Goal: Information Seeking & Learning: Understand process/instructions

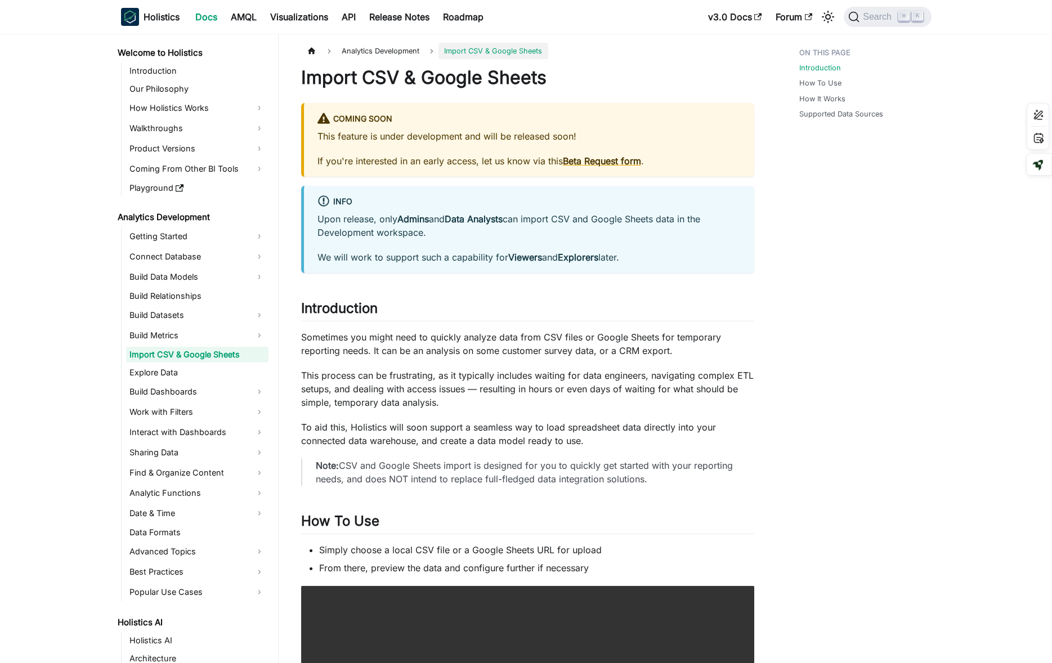
click at [631, 484] on p "Note: CSV and Google Sheets import is designed for you to quickly get started w…" at bounding box center [528, 472] width 425 height 27
click at [716, 464] on p "Note: CSV and Google Sheets import is designed for you to quickly get started w…" at bounding box center [528, 472] width 425 height 27
click at [643, 462] on p "Note: CSV and Google Sheets import is designed for you to quickly get started w…" at bounding box center [528, 472] width 425 height 27
click at [683, 443] on p "To aid this, Holistics will soon support a seamless way to load spreadsheet dat…" at bounding box center [527, 434] width 453 height 27
click at [762, 372] on article "Analytics Development Import CSV & Google Sheets On this page Import CSV & Goog…" at bounding box center [527, 649] width 471 height 1213
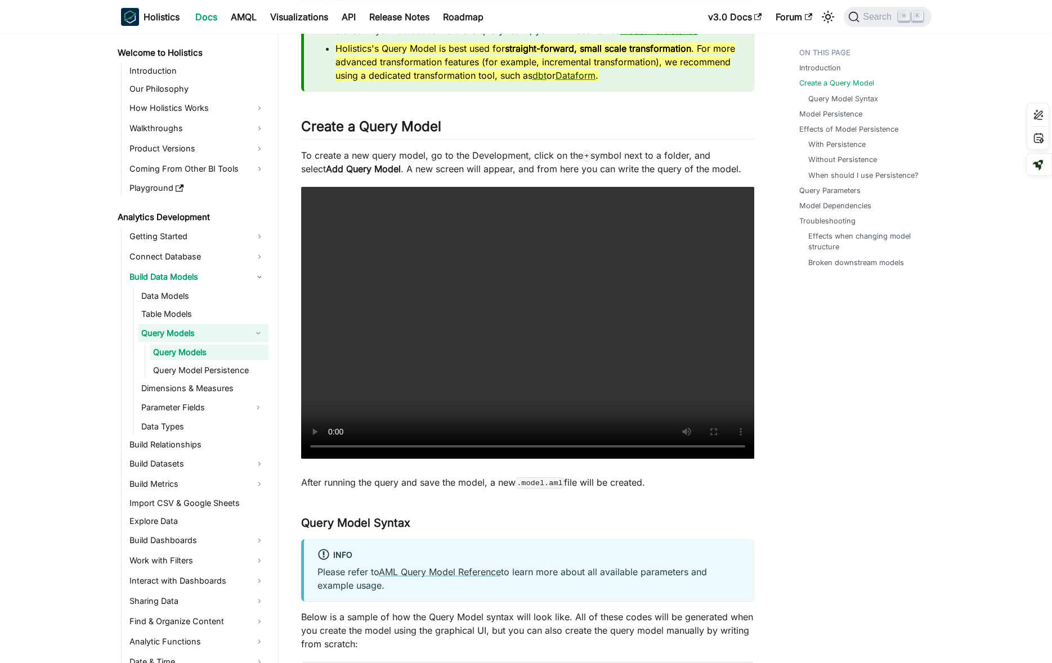
scroll to position [766, 0]
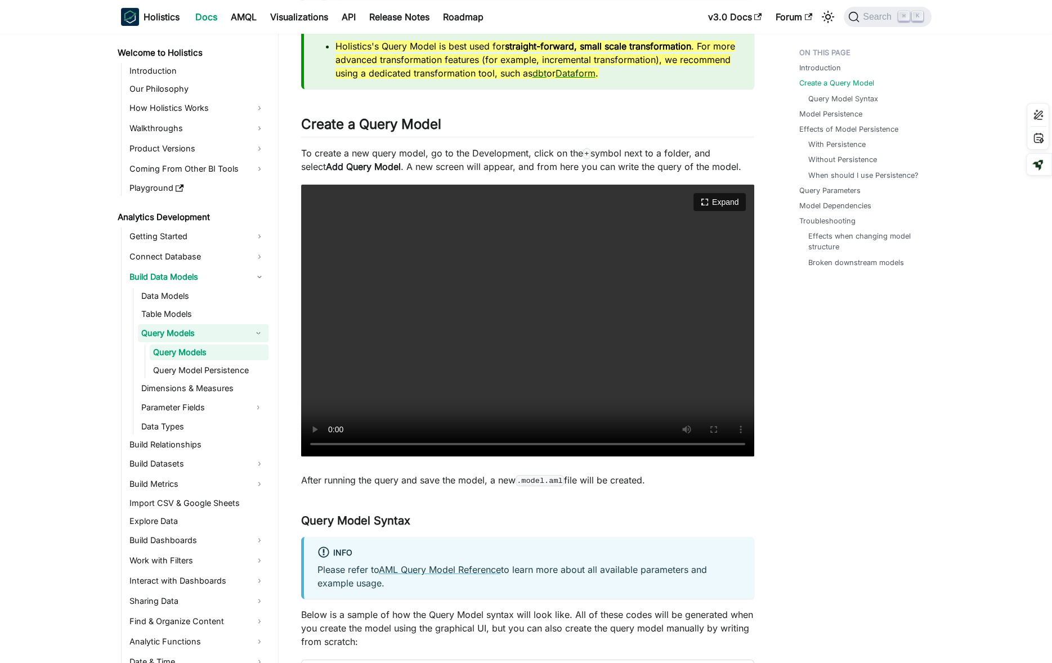
click at [646, 345] on video "Your browser does not support embedding video, but you can download it ." at bounding box center [527, 321] width 453 height 272
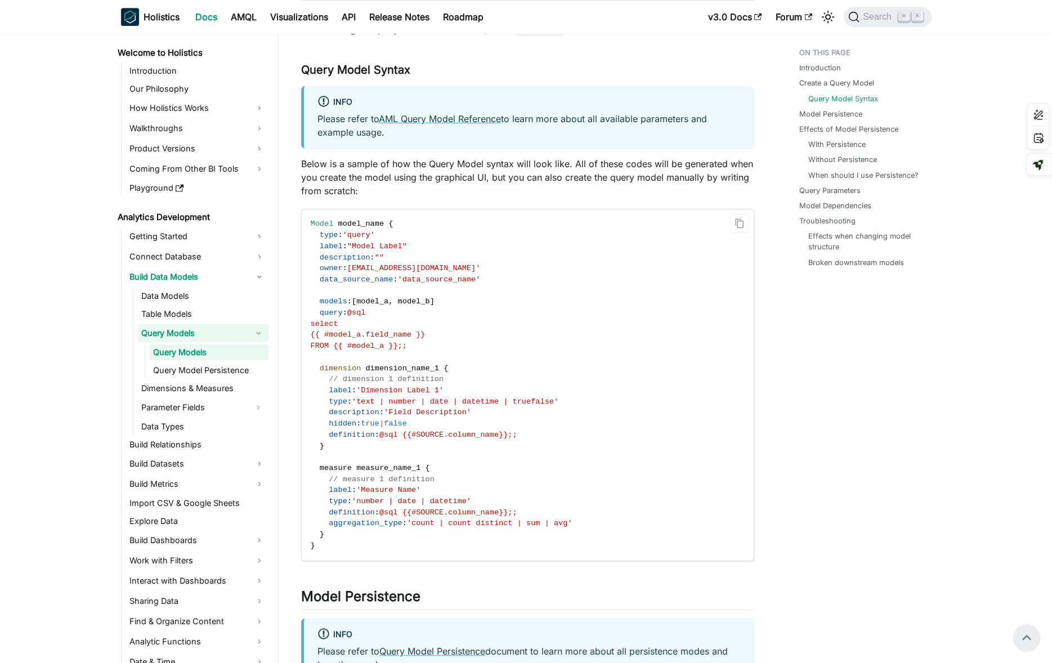
scroll to position [1213, 0]
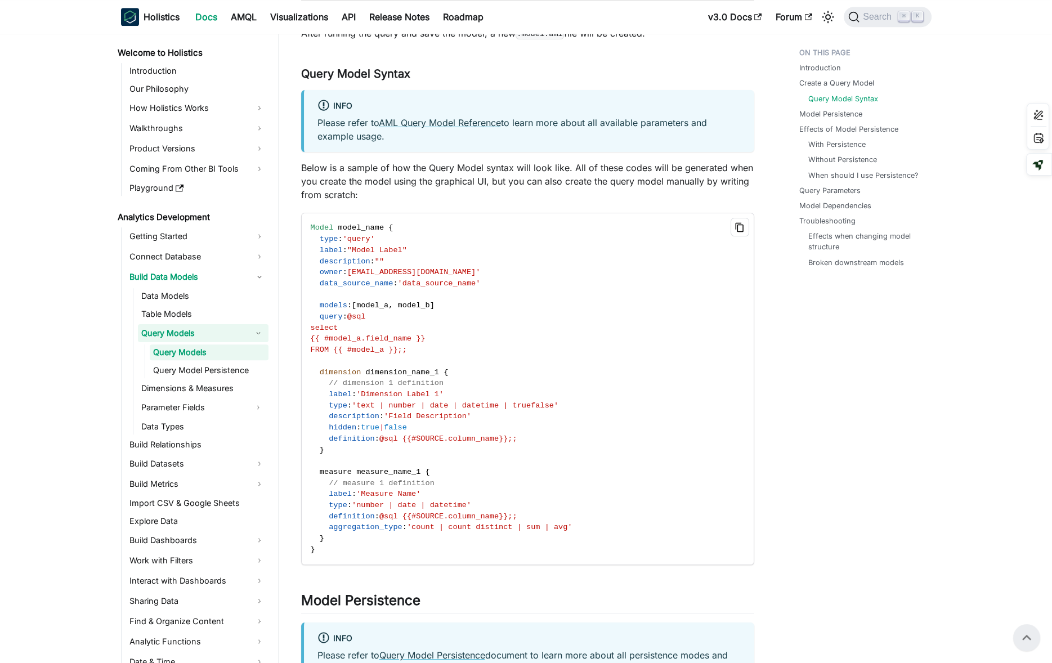
click at [737, 225] on icon "Copy code to clipboard" at bounding box center [740, 228] width 8 height 10
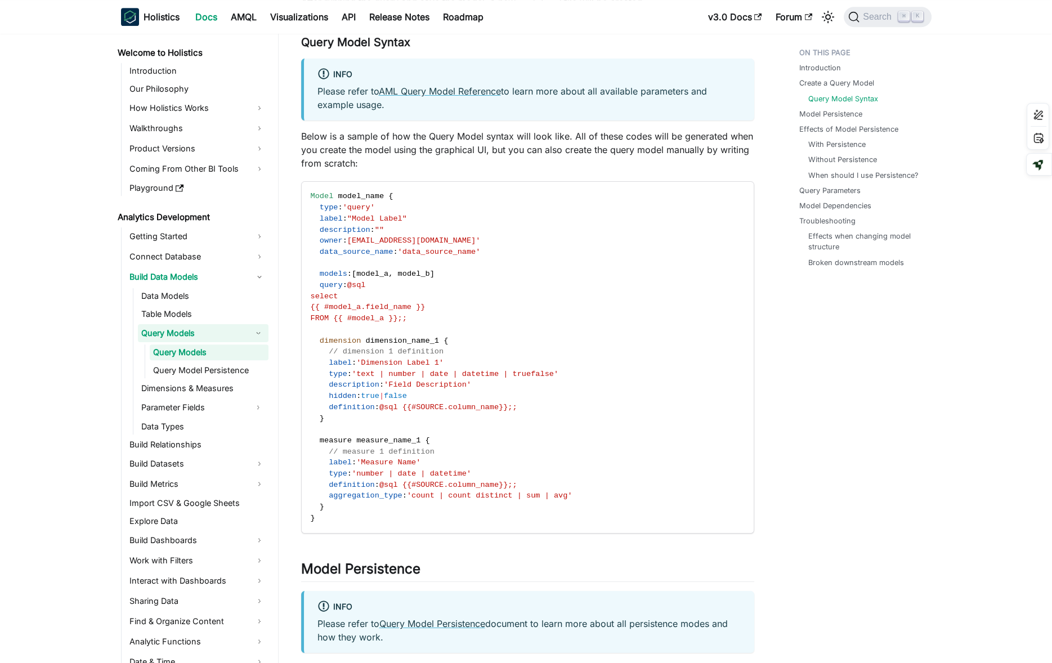
scroll to position [1245, 0]
click at [451, 399] on code "Model model_name { type : 'query' label : "Model Label" description : "" owner …" at bounding box center [527, 356] width 450 height 351
copy span "{{#SOURCE.column_name}}"
drag, startPoint x: 404, startPoint y: 409, endPoint x: 513, endPoint y: 405, distance: 109.3
click at [513, 405] on span "@sql {{#SOURCE.column_name}};;" at bounding box center [448, 407] width 138 height 8
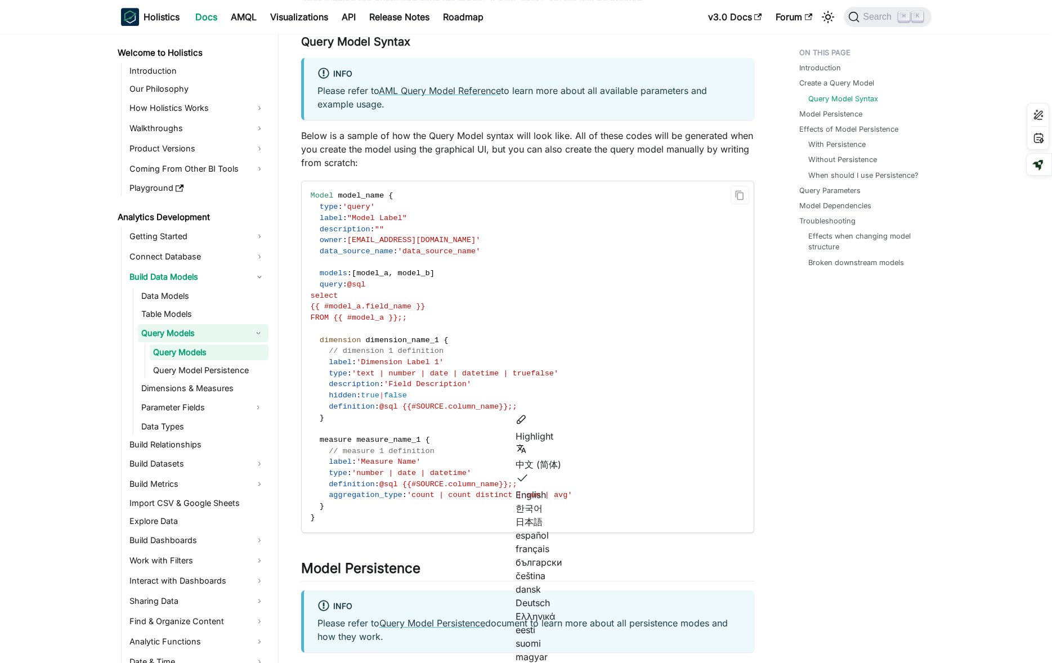
click at [469, 270] on code "Model model_name { type : 'query' label : "Model Label" description : "" owner …" at bounding box center [527, 356] width 450 height 351
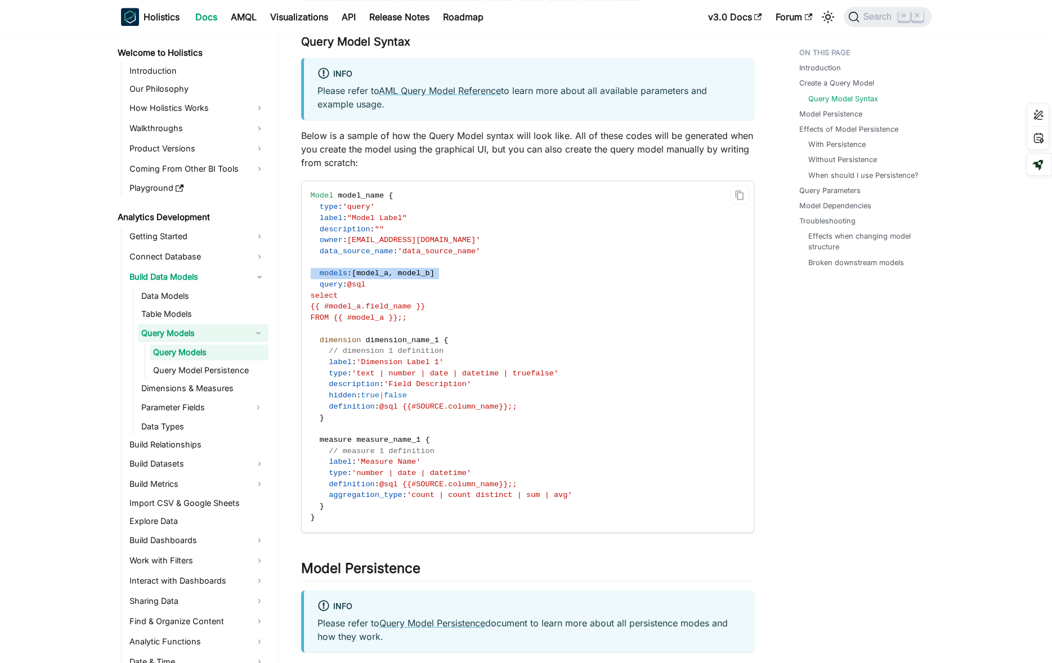
click at [469, 270] on code "Model model_name { type : 'query' label : "Model Label" description : "" owner …" at bounding box center [527, 356] width 450 height 351
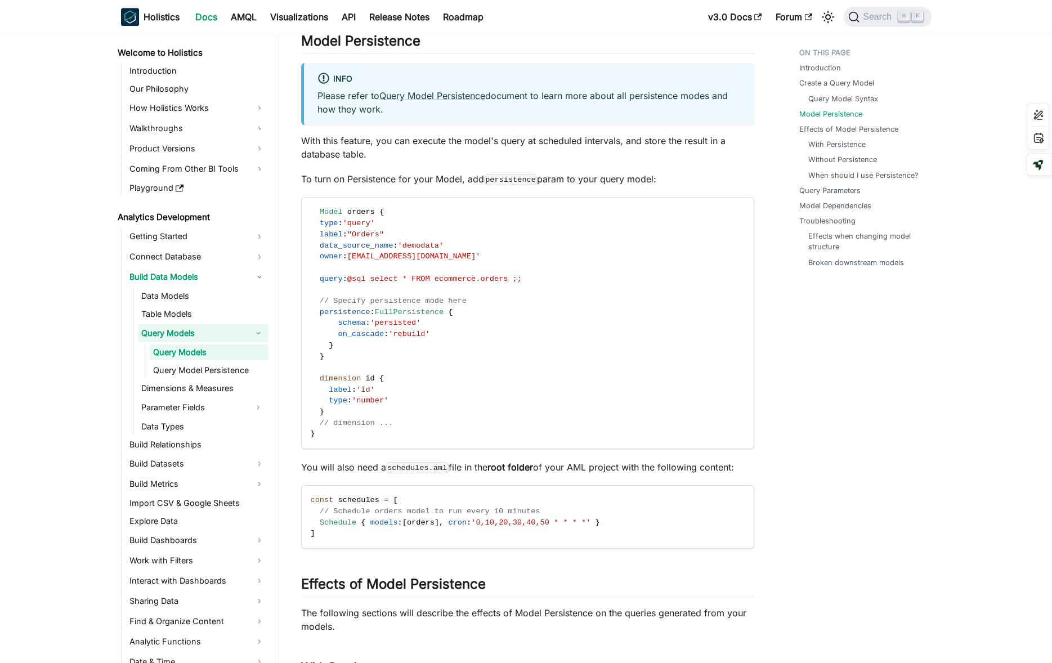
scroll to position [1834, 0]
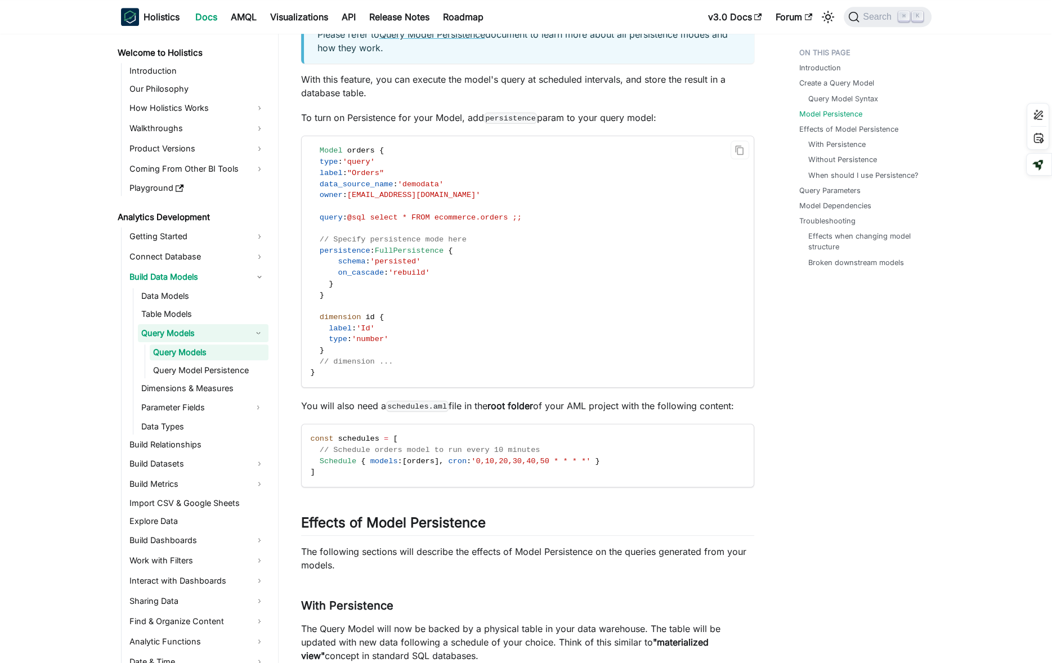
click at [404, 209] on code "Model orders { type : 'query' label : "Orders" data_source_name : 'demodata' ow…" at bounding box center [527, 261] width 450 height 251
click at [486, 260] on code "Model orders { type : 'query' label : "Orders" data_source_name : 'demodata' ow…" at bounding box center [527, 261] width 450 height 251
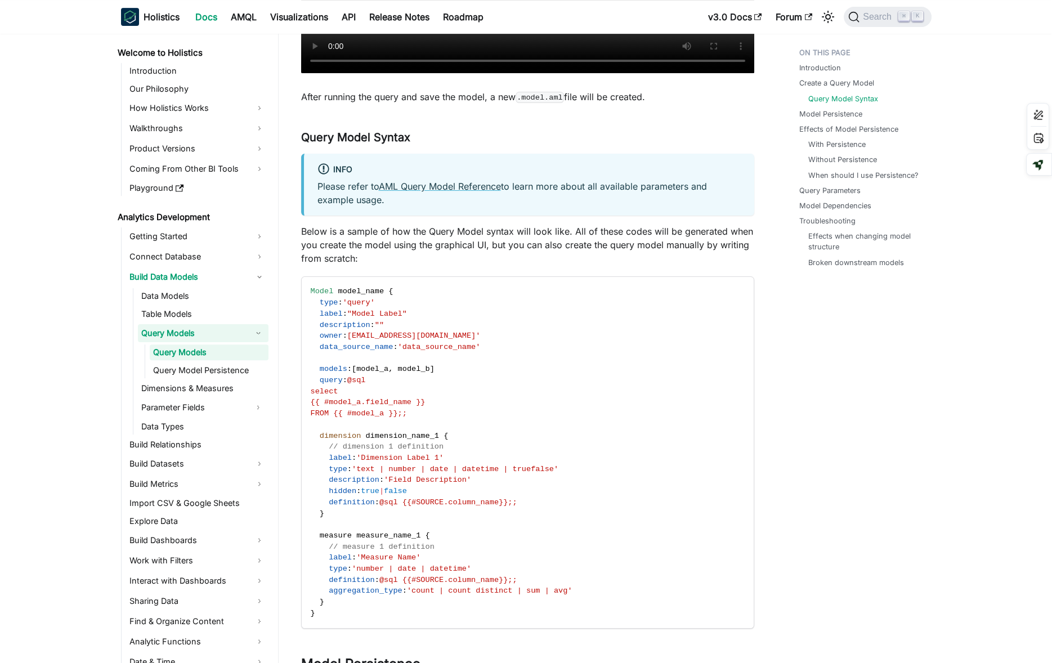
scroll to position [1160, 0]
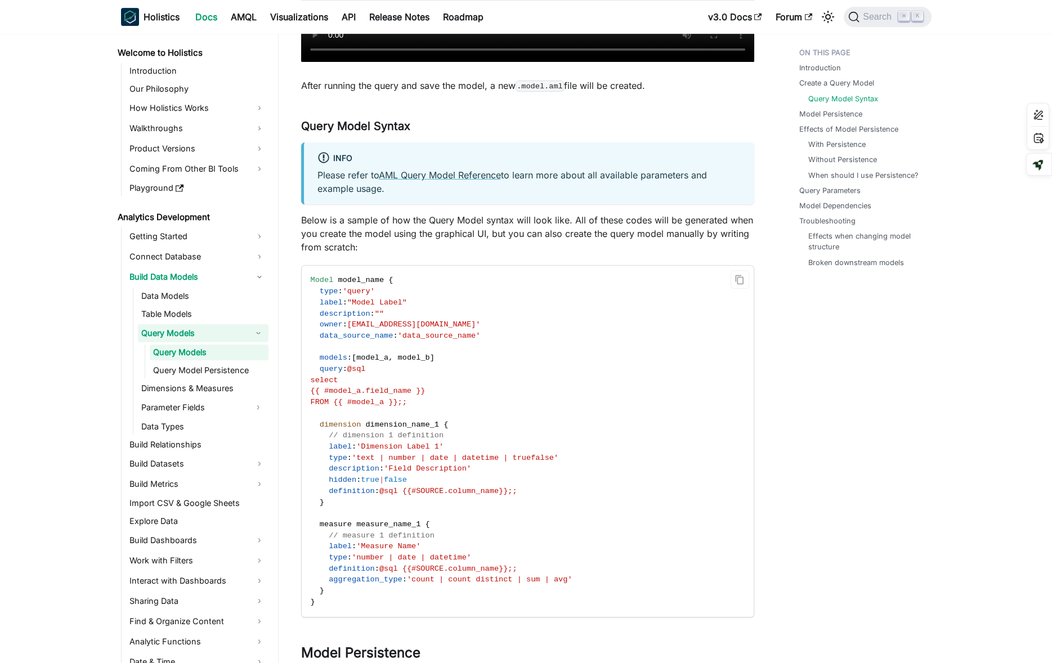
click at [464, 363] on code "Model model_name { type : 'query' label : "Model Label" description : "" owner …" at bounding box center [527, 441] width 450 height 351
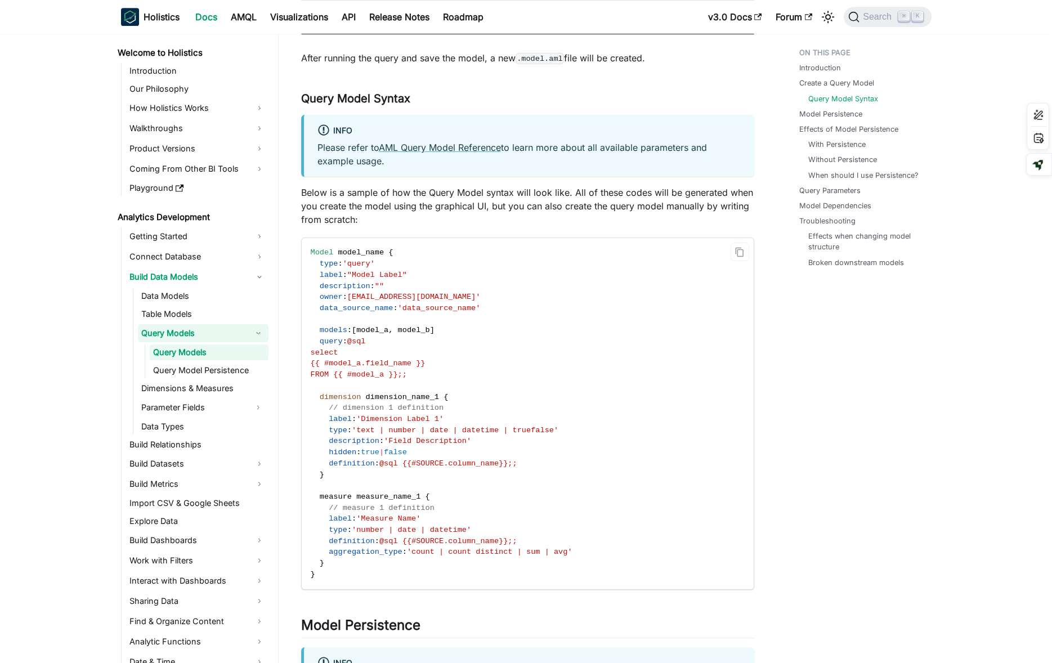
scroll to position [1191, 0]
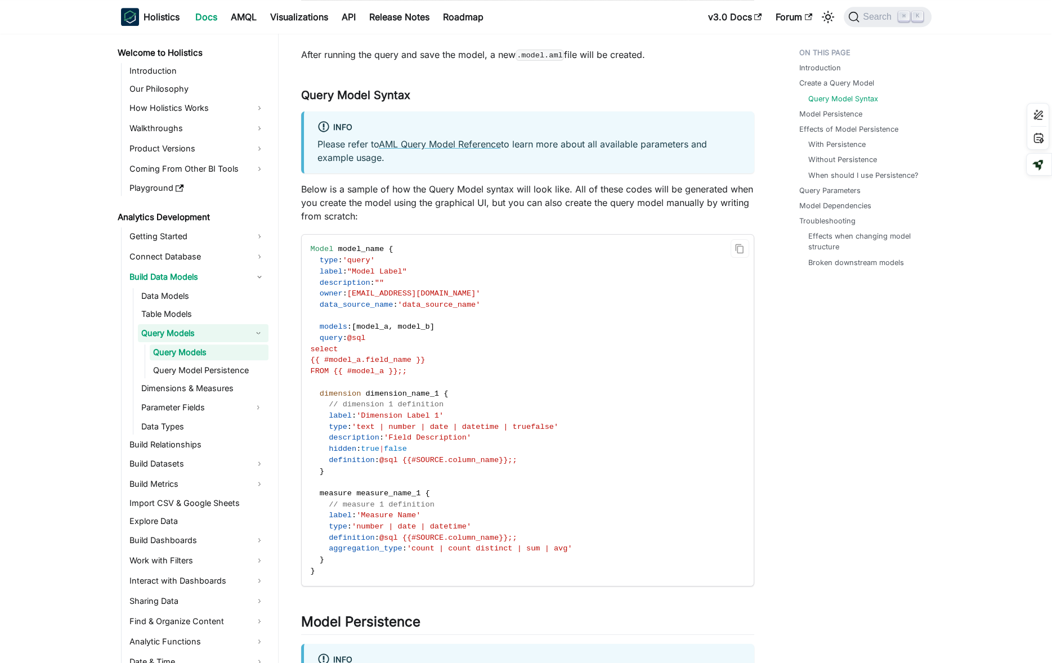
click at [460, 304] on span "'data_source_name'" at bounding box center [439, 305] width 83 height 8
click at [396, 363] on span "{{ #model_a.field_name }}" at bounding box center [368, 360] width 115 height 8
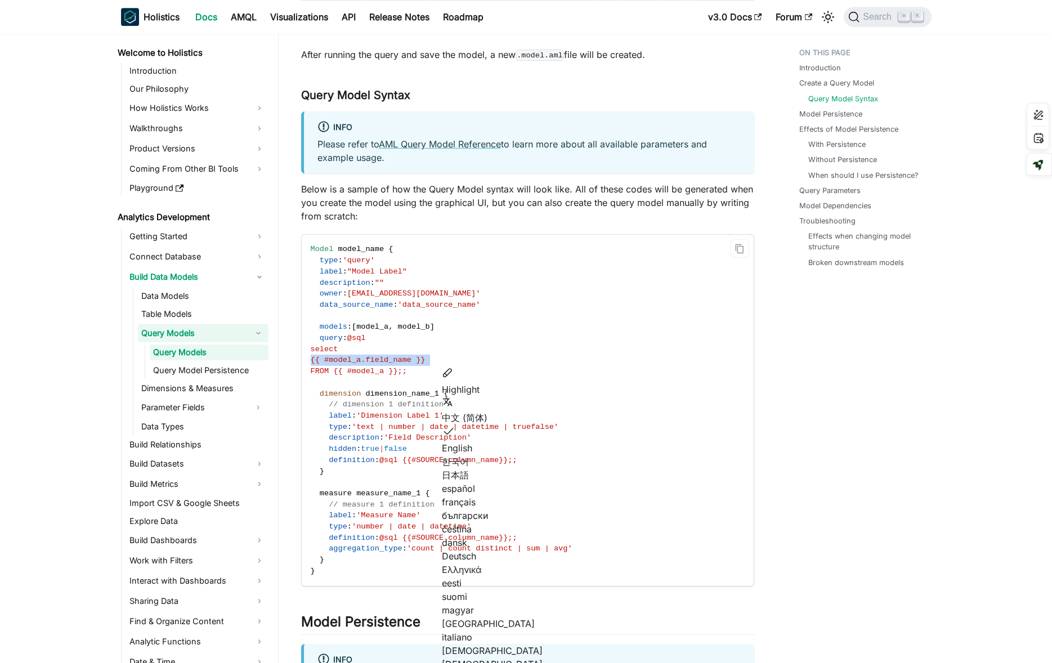
click at [396, 363] on span "{{ #model_a.field_name }}" at bounding box center [368, 360] width 115 height 8
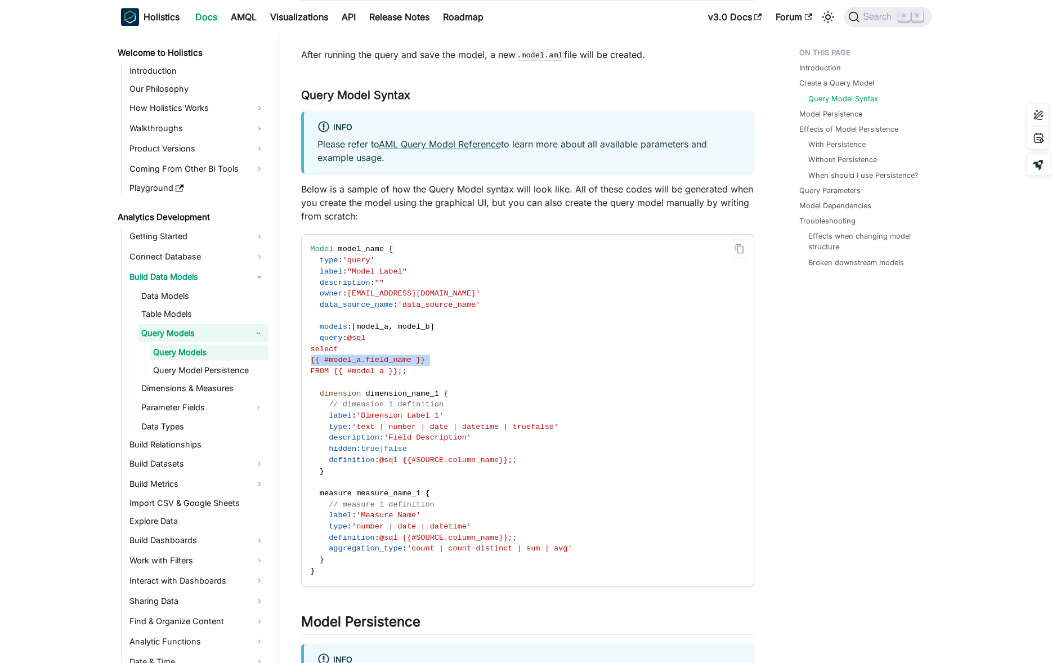
copy span "{{ #model_a.field_name }}"
click at [340, 363] on span "{{ #model_a.field_name }}" at bounding box center [368, 360] width 115 height 8
click at [347, 362] on span "{{ #model_a.field_name }}" at bounding box center [368, 360] width 115 height 8
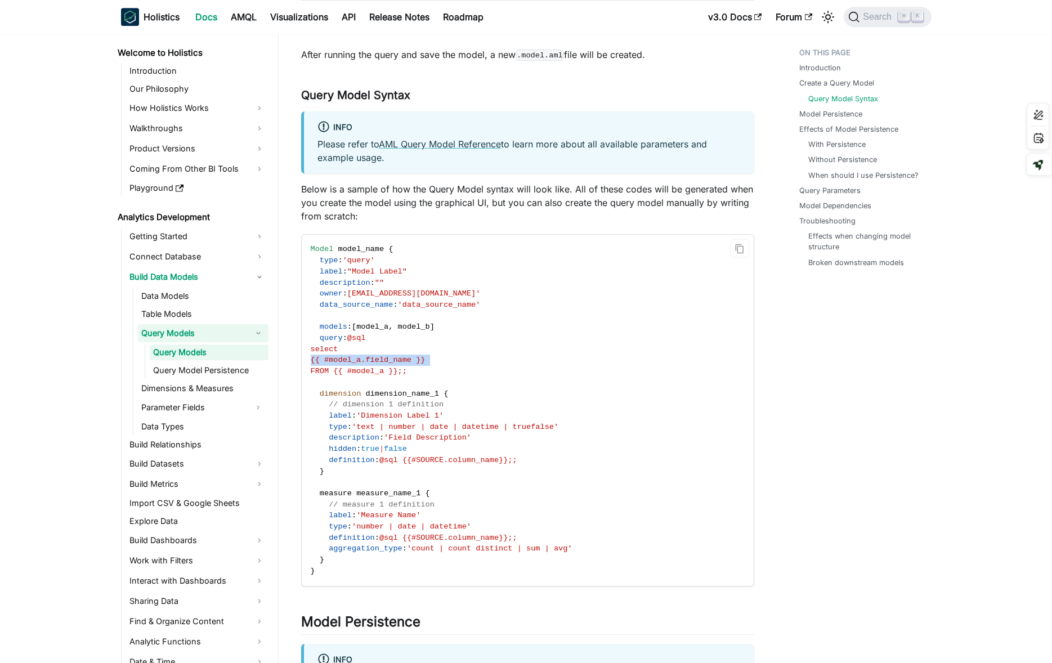
copy span "{{ #model_a.field_name }}"
click at [520, 340] on code "Model model_name { type : 'query' label : "Model Label" description : "" owner …" at bounding box center [527, 410] width 450 height 351
click at [652, 444] on code "Model model_name { type : 'query' label : "Model Label" description : "" owner …" at bounding box center [527, 410] width 450 height 351
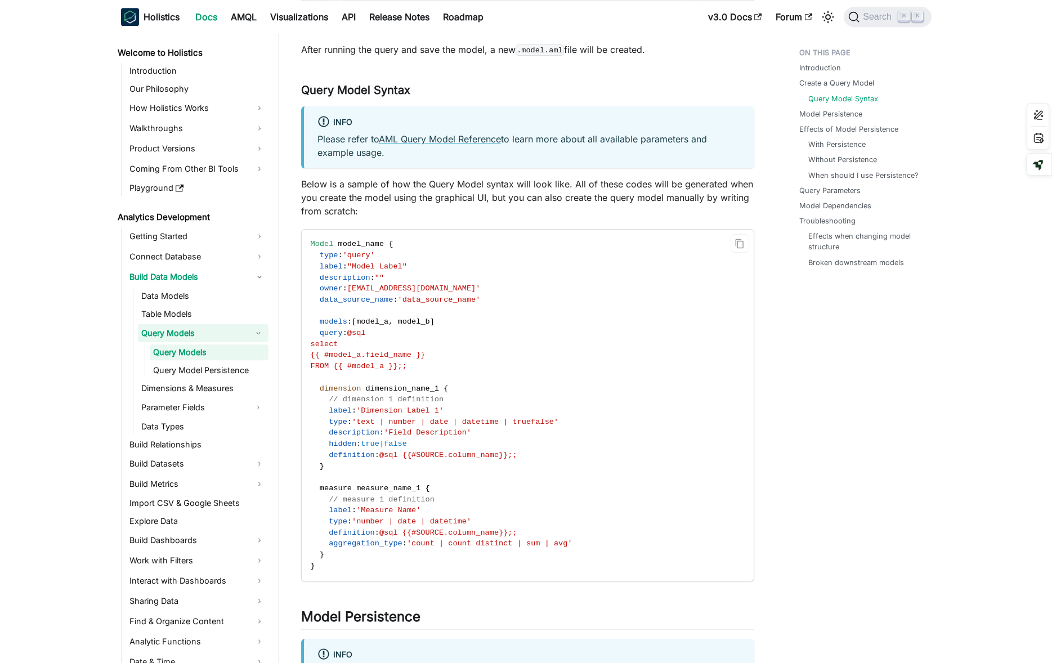
scroll to position [1193, 0]
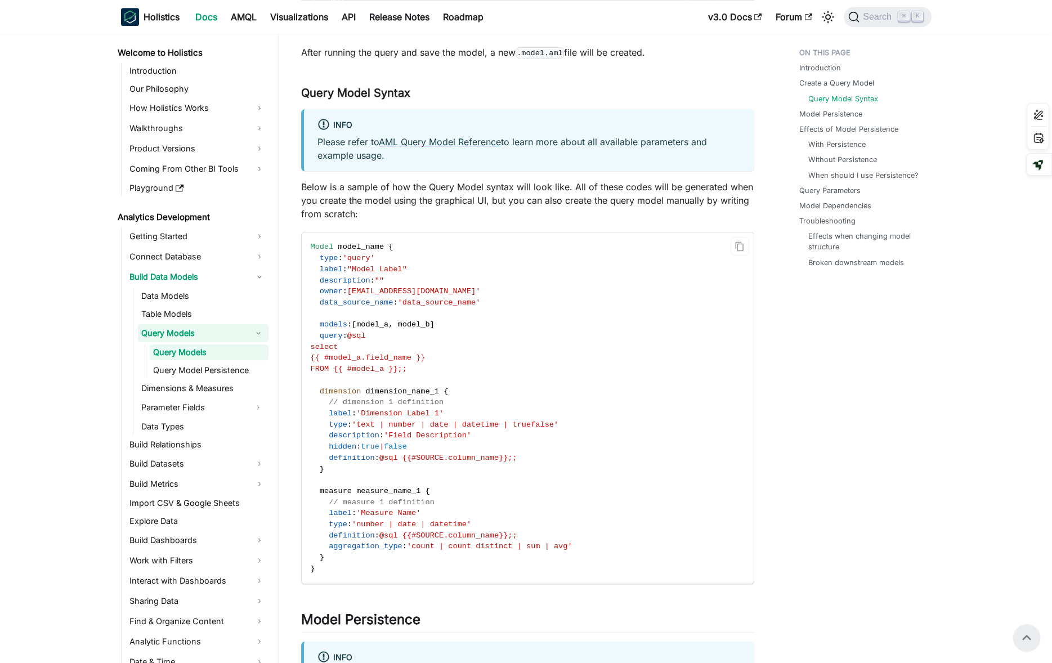
click at [652, 444] on code "Model model_name { type : 'query' label : "Model Label" description : "" owner …" at bounding box center [527, 408] width 450 height 351
click at [417, 91] on link "​" at bounding box center [416, 93] width 12 height 14
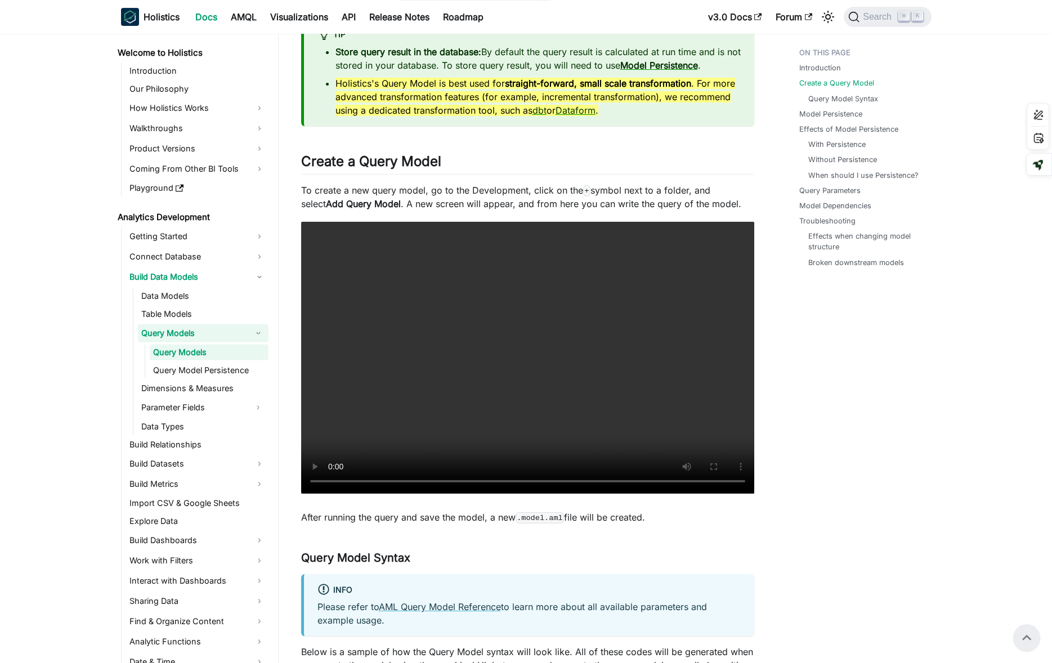
scroll to position [727, 0]
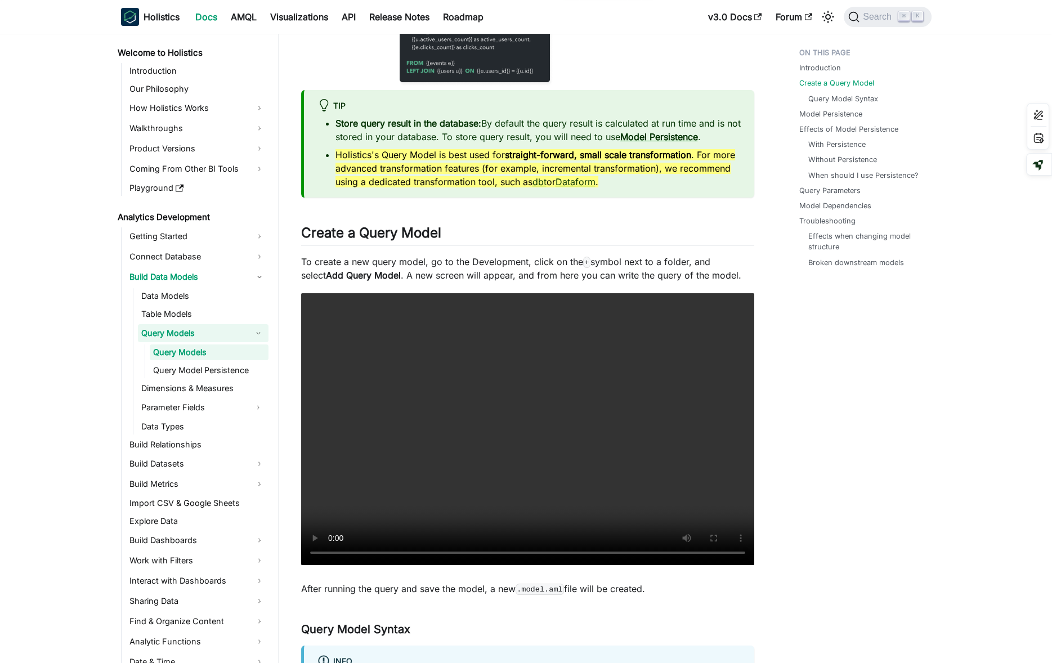
scroll to position [660, 0]
